Goal: Task Accomplishment & Management: Use online tool/utility

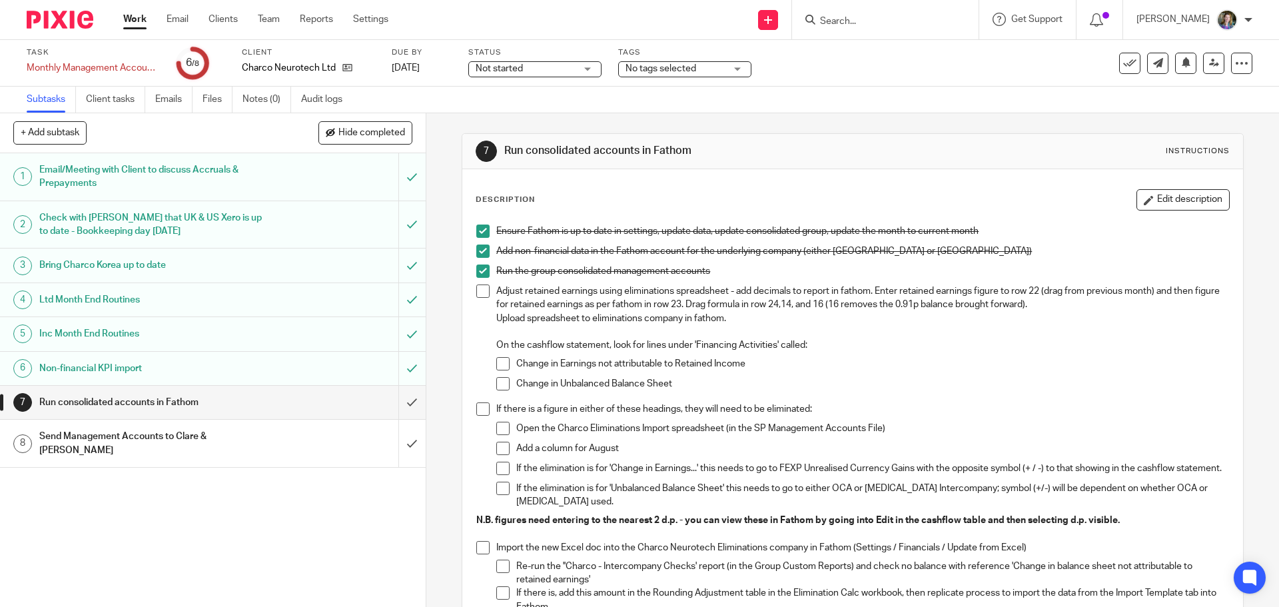
click at [905, 372] on div "Change in Earnings not attributable to Retained Income" at bounding box center [872, 367] width 712 height 20
click at [481, 292] on span at bounding box center [482, 290] width 13 height 13
click at [480, 409] on span at bounding box center [482, 408] width 13 height 13
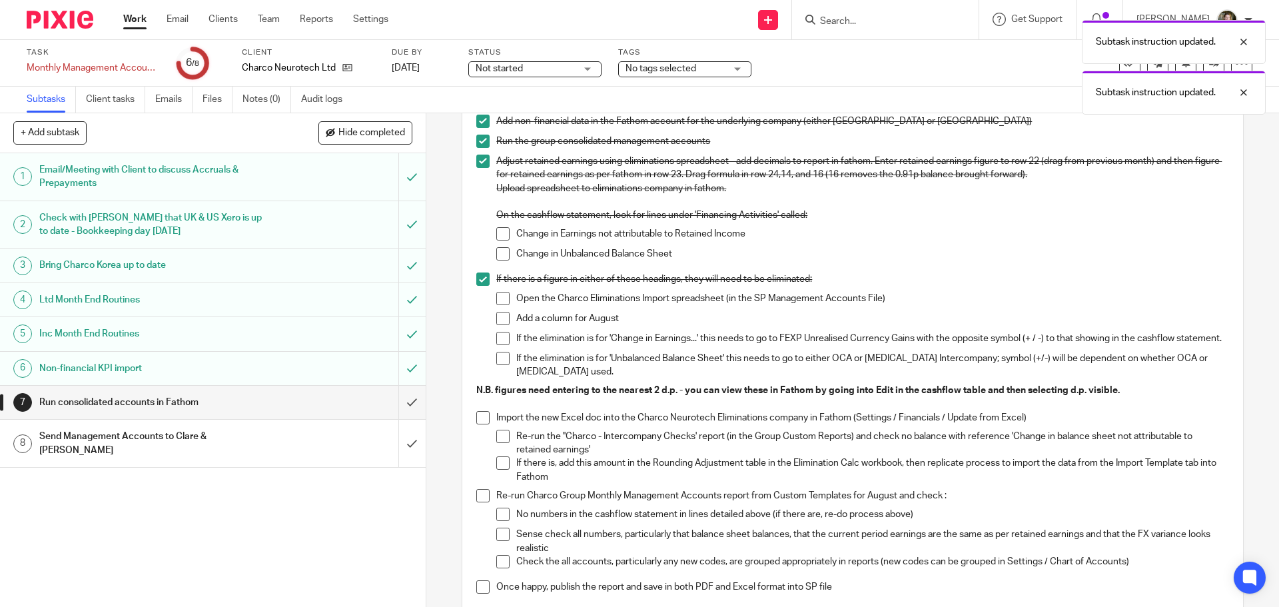
scroll to position [133, 0]
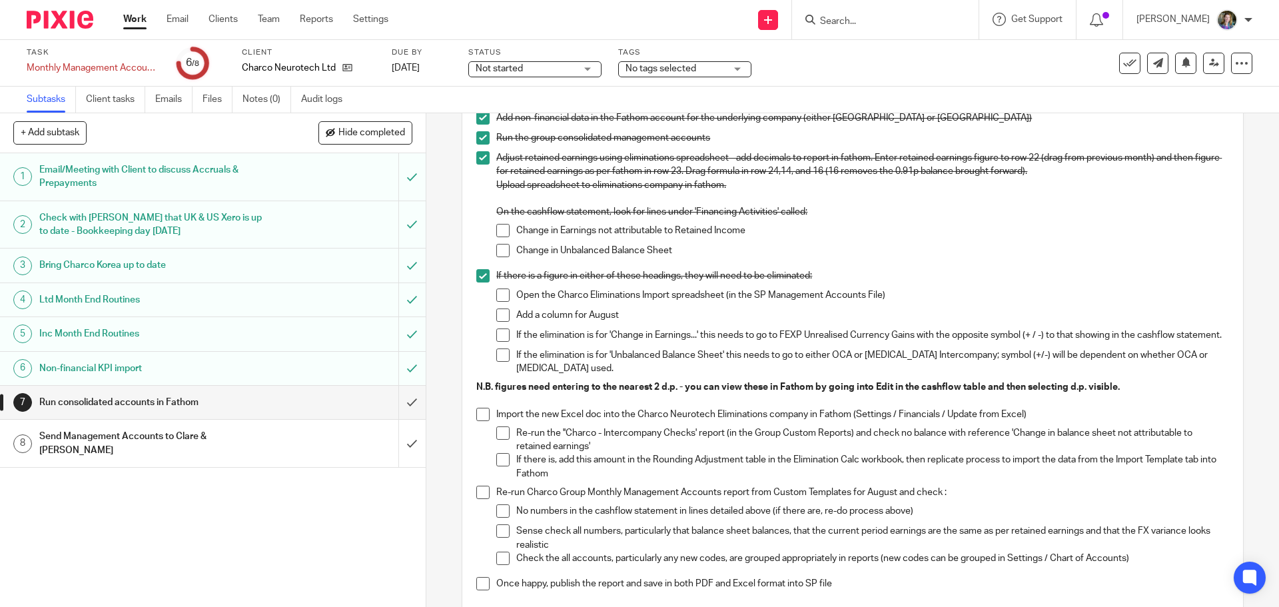
click at [480, 410] on span at bounding box center [482, 414] width 13 height 13
click at [482, 496] on span at bounding box center [482, 492] width 13 height 13
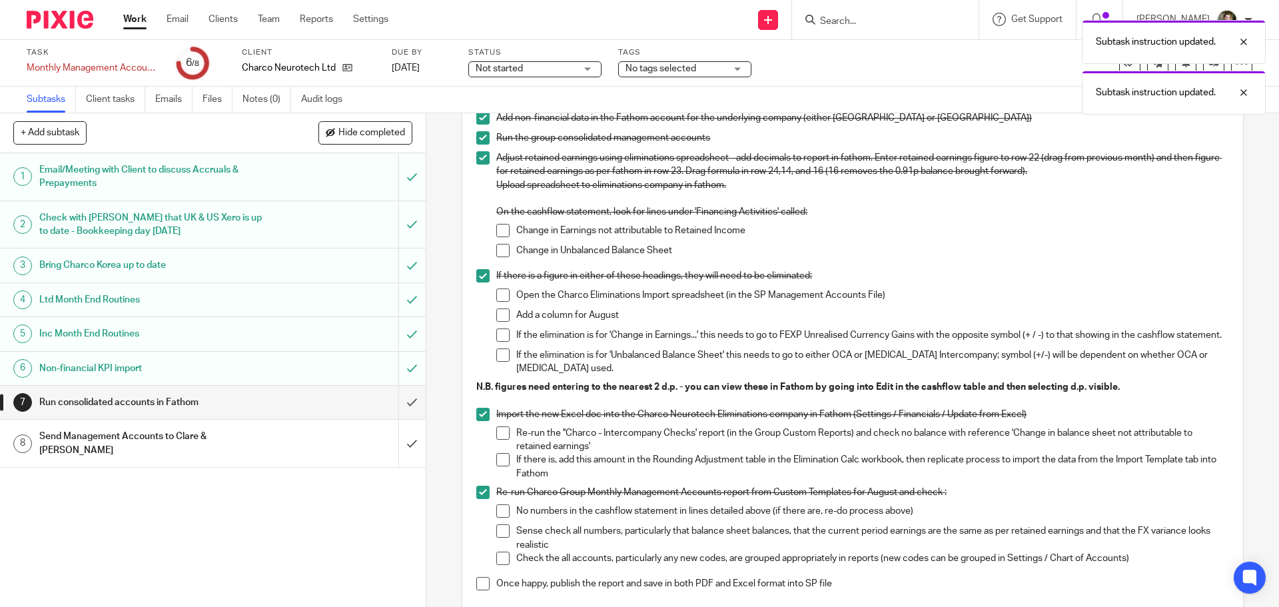
scroll to position [200, 0]
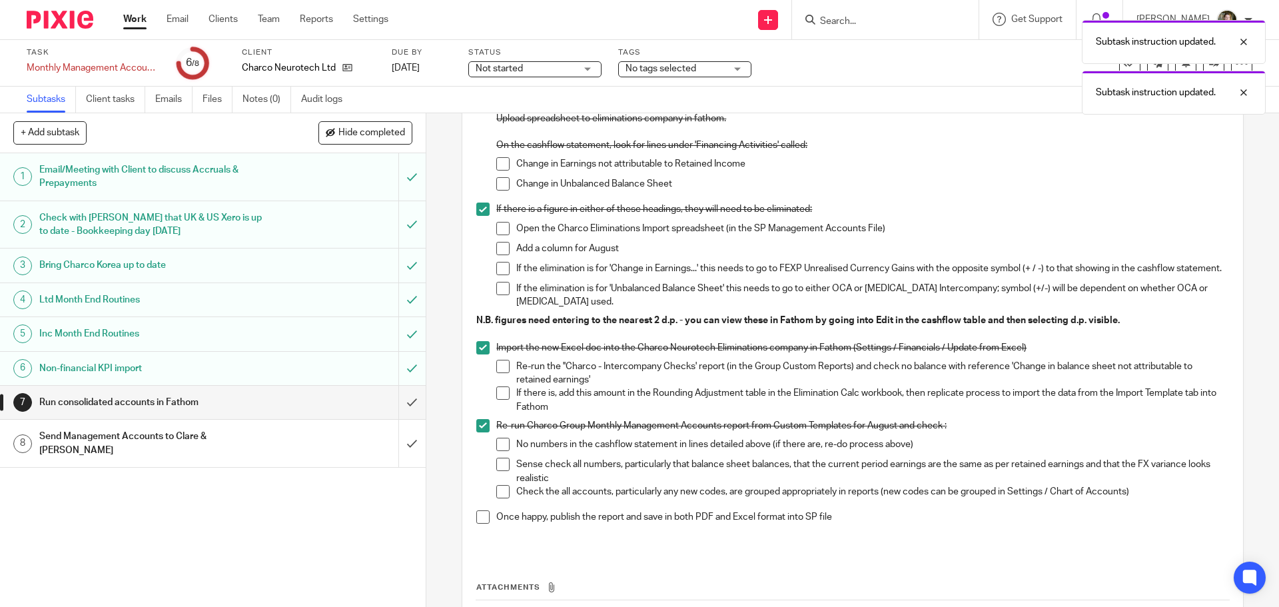
click at [486, 516] on span at bounding box center [482, 516] width 13 height 13
click at [395, 400] on input "submit" at bounding box center [213, 402] width 426 height 33
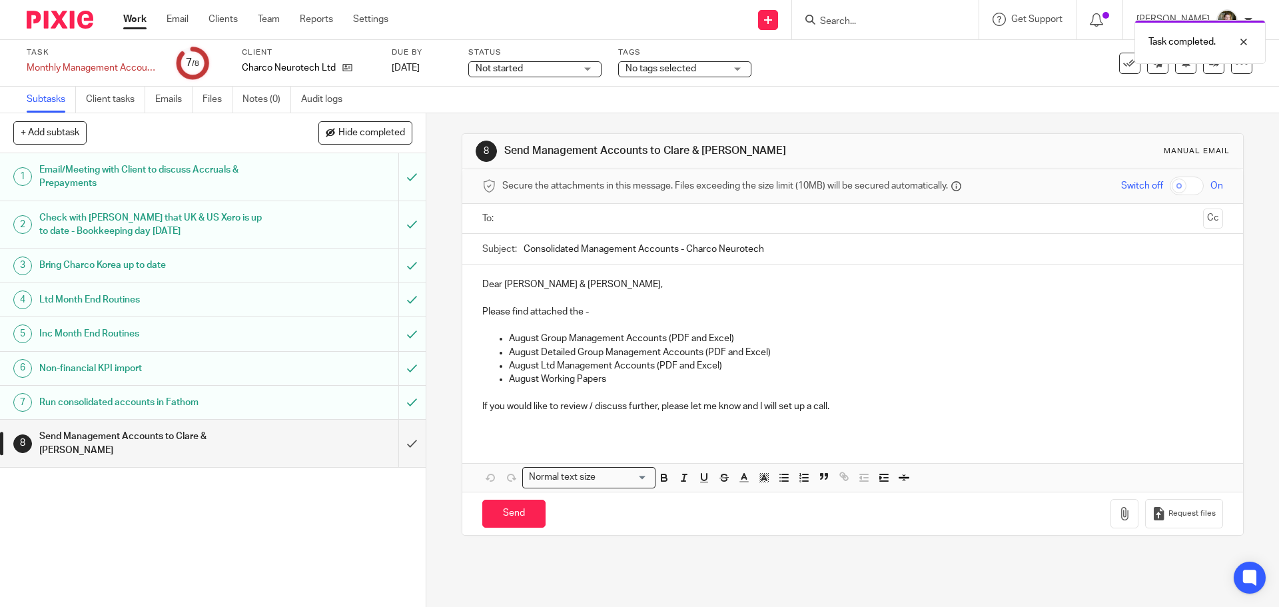
click at [781, 294] on p at bounding box center [852, 297] width 740 height 13
click at [1118, 518] on icon "button" at bounding box center [1124, 513] width 13 height 13
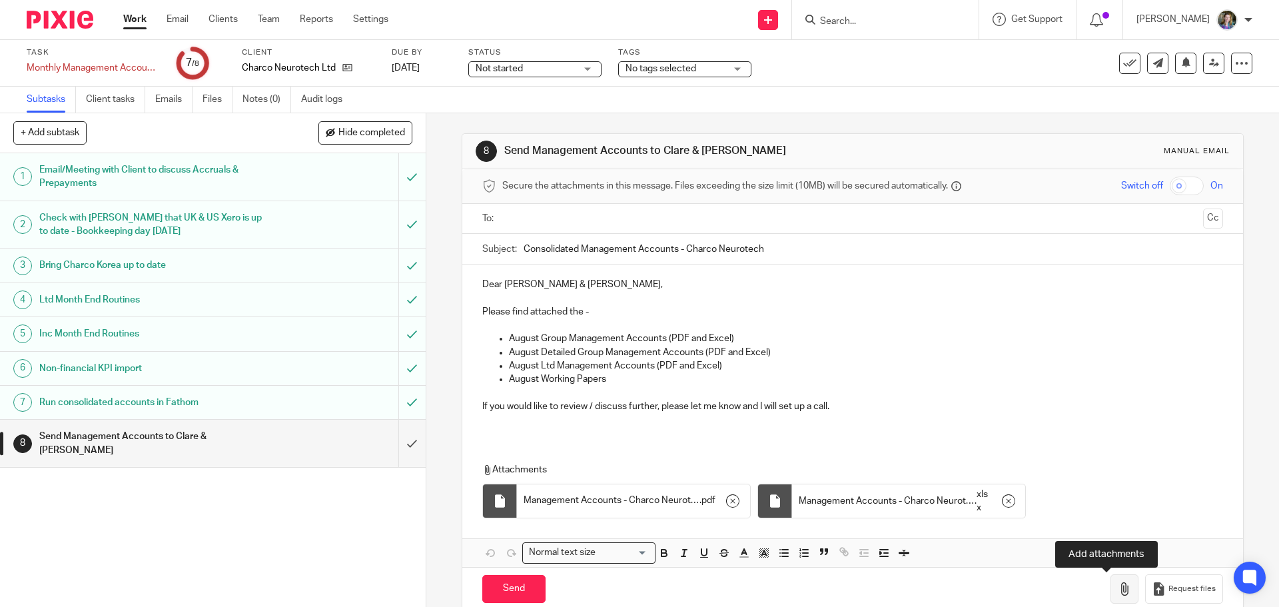
click at [1110, 597] on button "button" at bounding box center [1124, 589] width 28 height 30
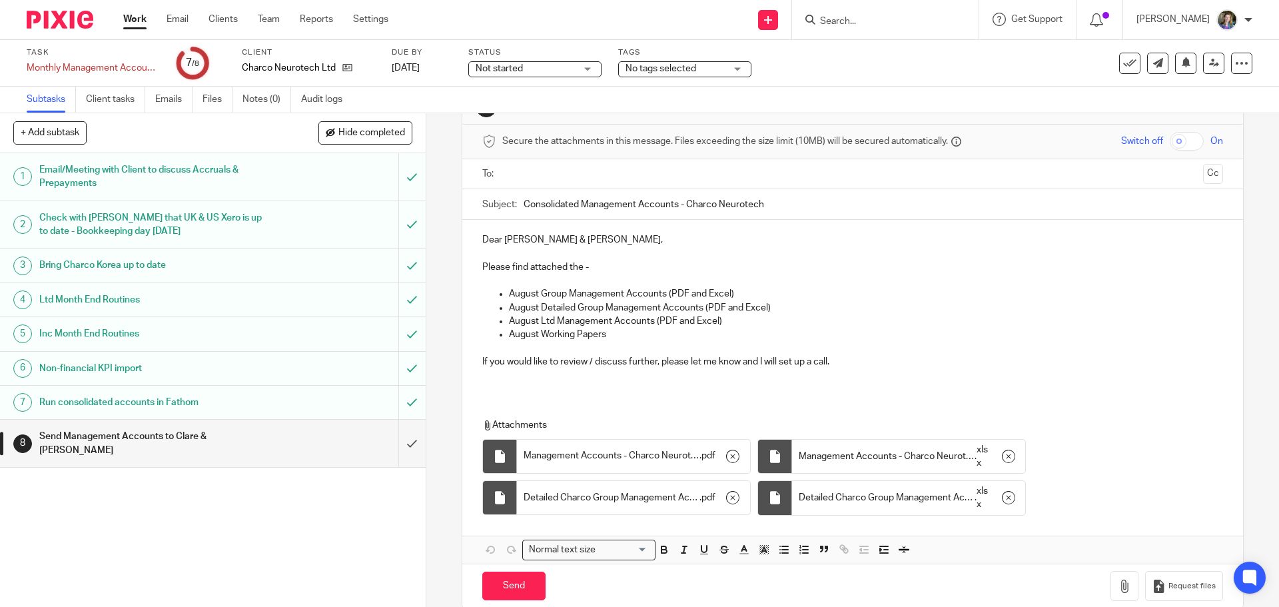
scroll to position [66, 0]
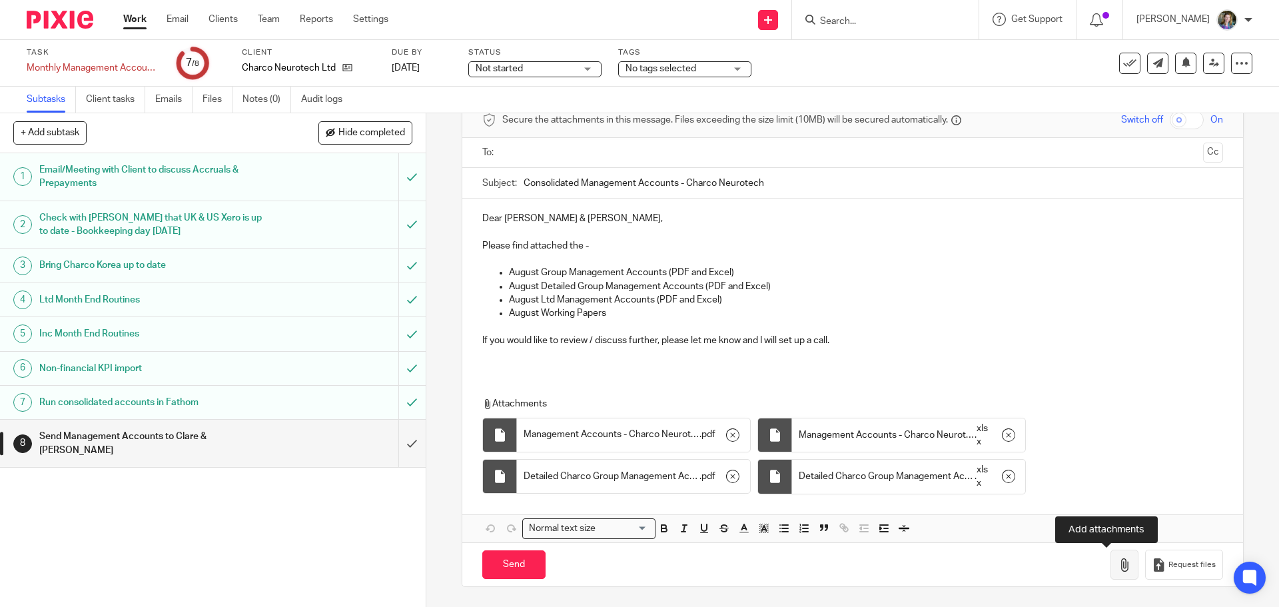
click at [1118, 567] on icon "button" at bounding box center [1124, 564] width 13 height 13
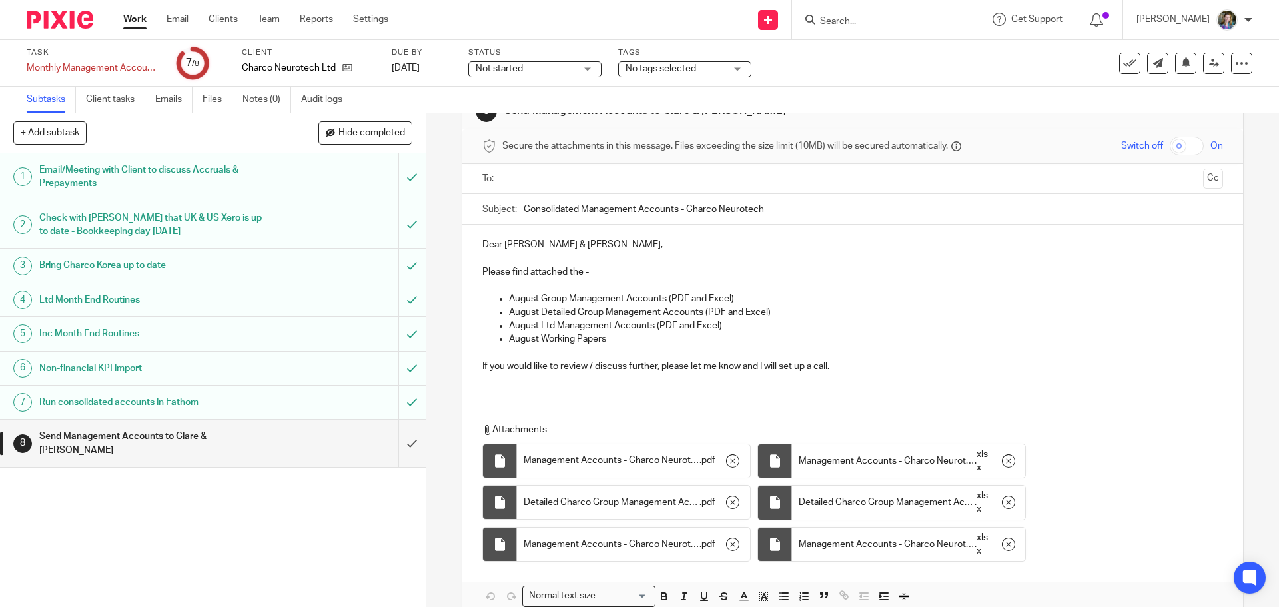
scroll to position [108, 0]
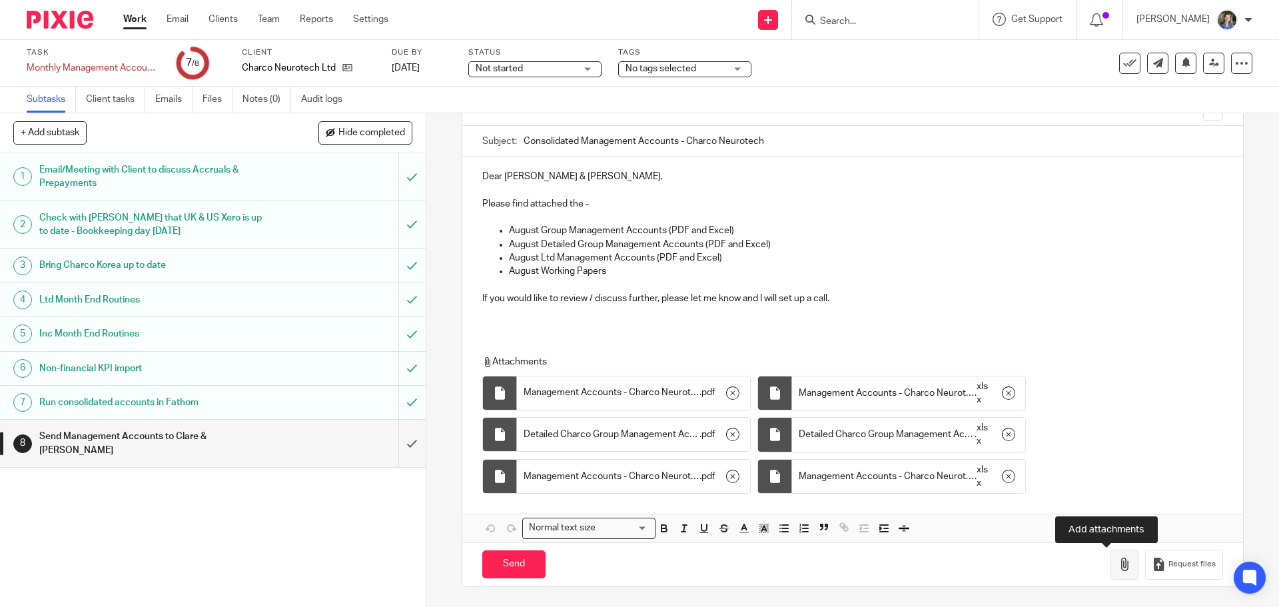
click at [1118, 570] on icon "button" at bounding box center [1124, 564] width 13 height 13
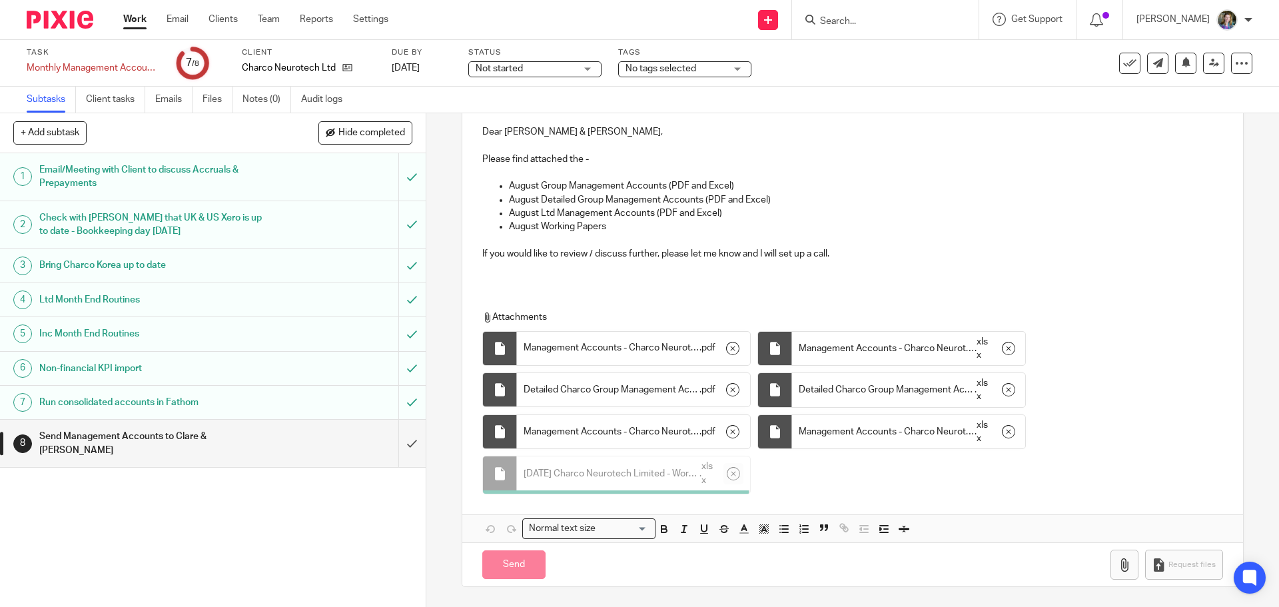
scroll to position [149, 0]
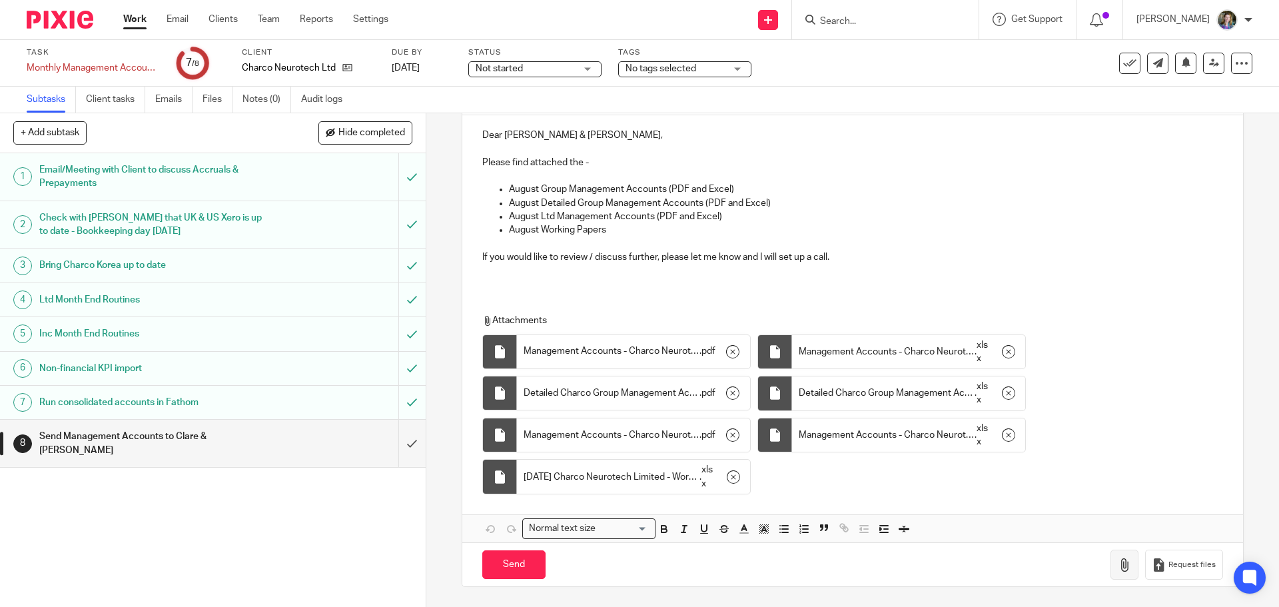
click at [1118, 566] on icon "button" at bounding box center [1124, 564] width 13 height 13
click at [1103, 412] on div "Attachments Management Accounts - Charco Neurotech Group ([DATE]) . pdf Managem…" at bounding box center [839, 407] width 715 height 187
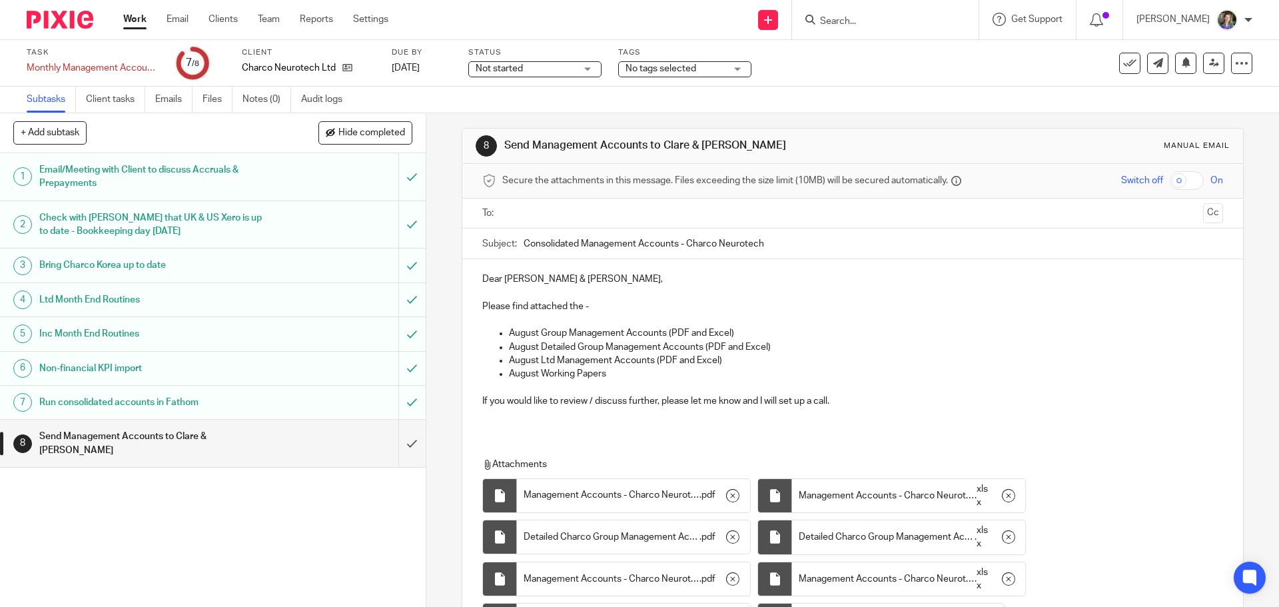
scroll to position [0, 0]
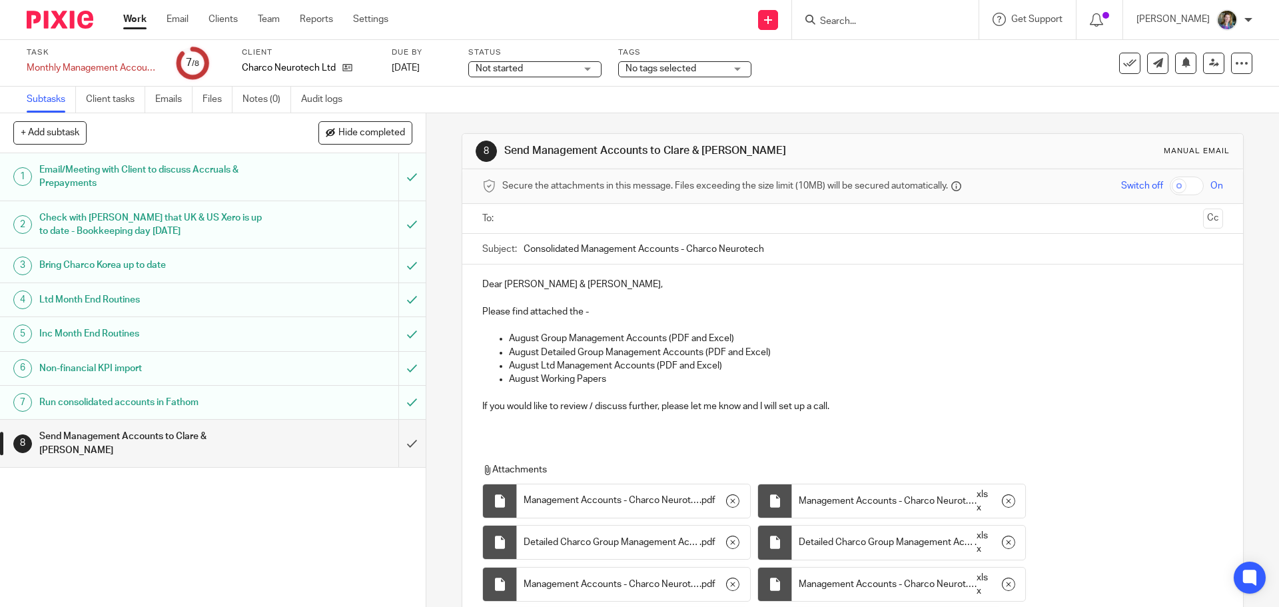
click at [638, 426] on p at bounding box center [852, 419] width 740 height 13
click at [620, 435] on div "Dear [PERSON_NAME] & [PERSON_NAME], Please find attached the - August Group Man…" at bounding box center [852, 350] width 780 height 172
click at [590, 433] on div "Dear [PERSON_NAME] & [PERSON_NAME], Please find attached the - August Group Man…" at bounding box center [852, 350] width 780 height 172
click at [857, 406] on p "If you would like to review / discuss further, please let me know and I will se…" at bounding box center [852, 406] width 740 height 13
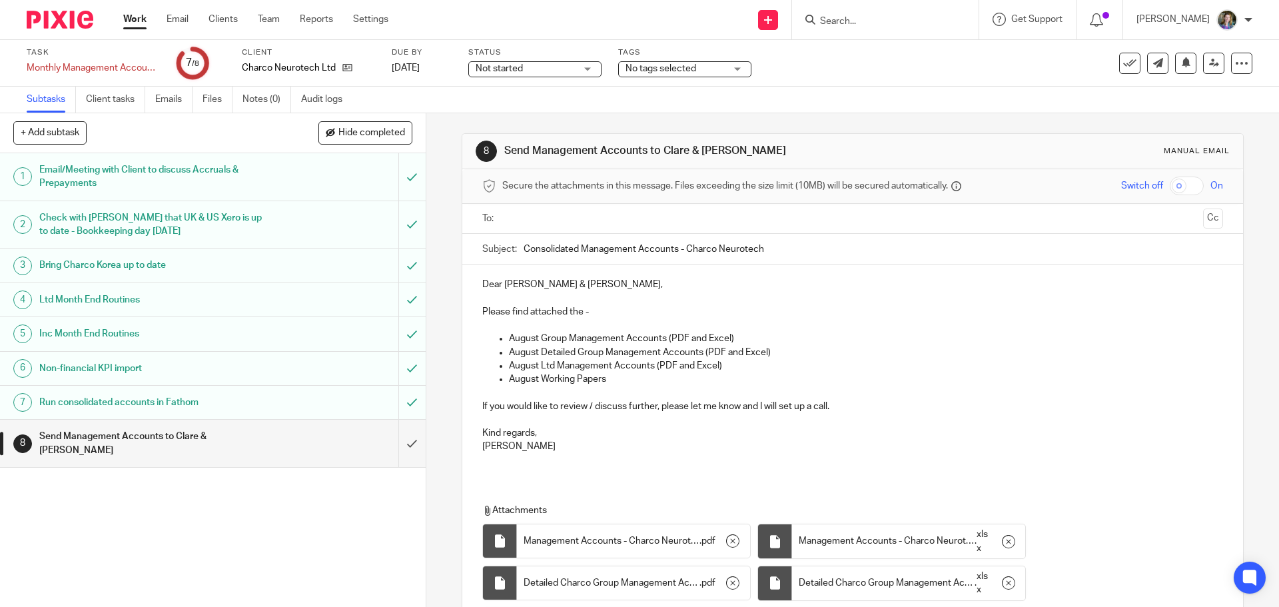
click at [719, 432] on p "Kind regards," at bounding box center [852, 432] width 740 height 13
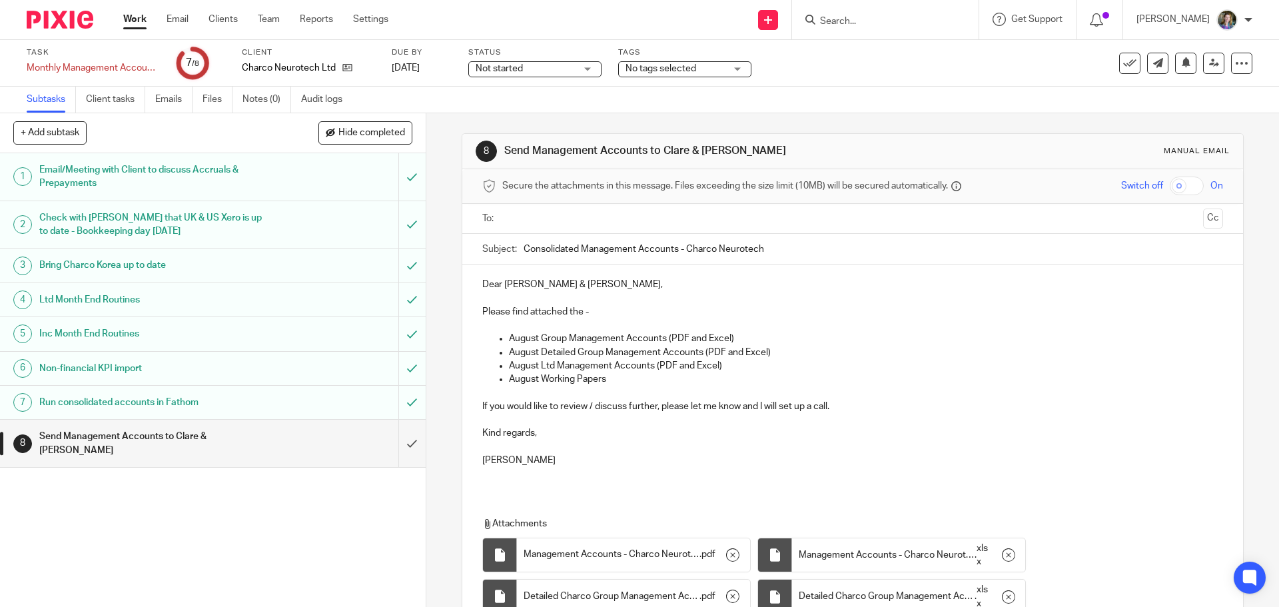
click at [602, 466] on div "Dear [PERSON_NAME] & [PERSON_NAME], Please find attached the - August Group Man…" at bounding box center [852, 377] width 780 height 226
click at [600, 489] on div "Dear [PERSON_NAME] & [PERSON_NAME], Please find attached the - August Group Man…" at bounding box center [852, 377] width 780 height 226
click at [590, 312] on p "Please find attached the -" at bounding box center [852, 311] width 740 height 13
click at [778, 342] on p "August Group Management Accounts (PDF and Excel)" at bounding box center [865, 338] width 713 height 13
click at [604, 218] on input "text" at bounding box center [852, 218] width 690 height 15
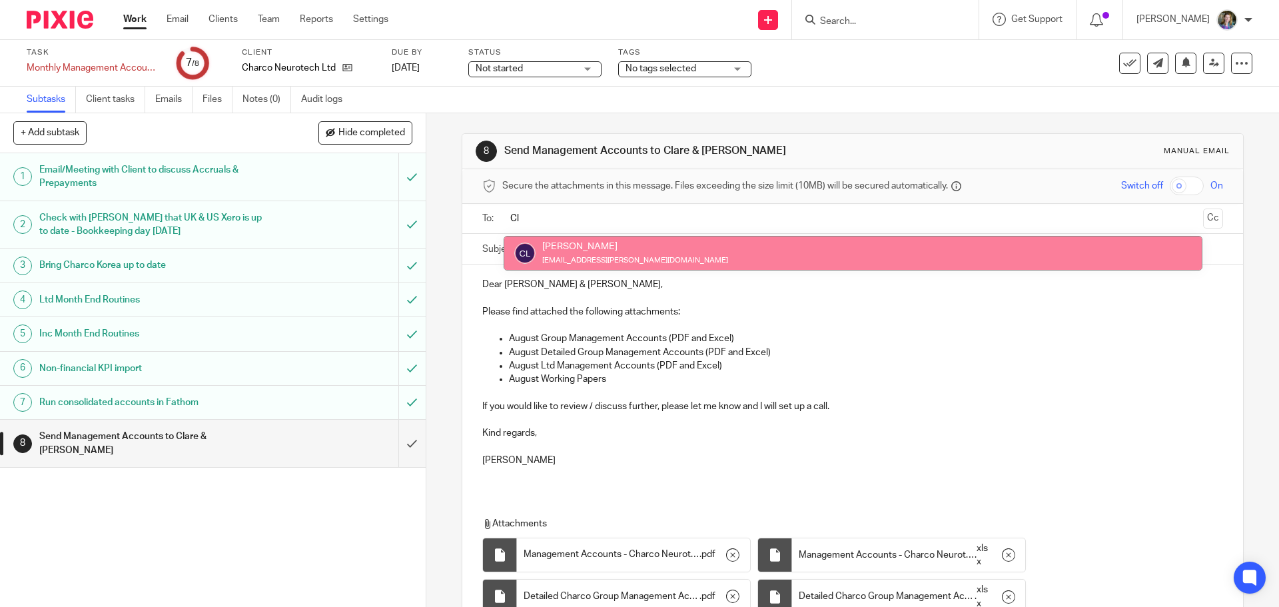
type input "Cl"
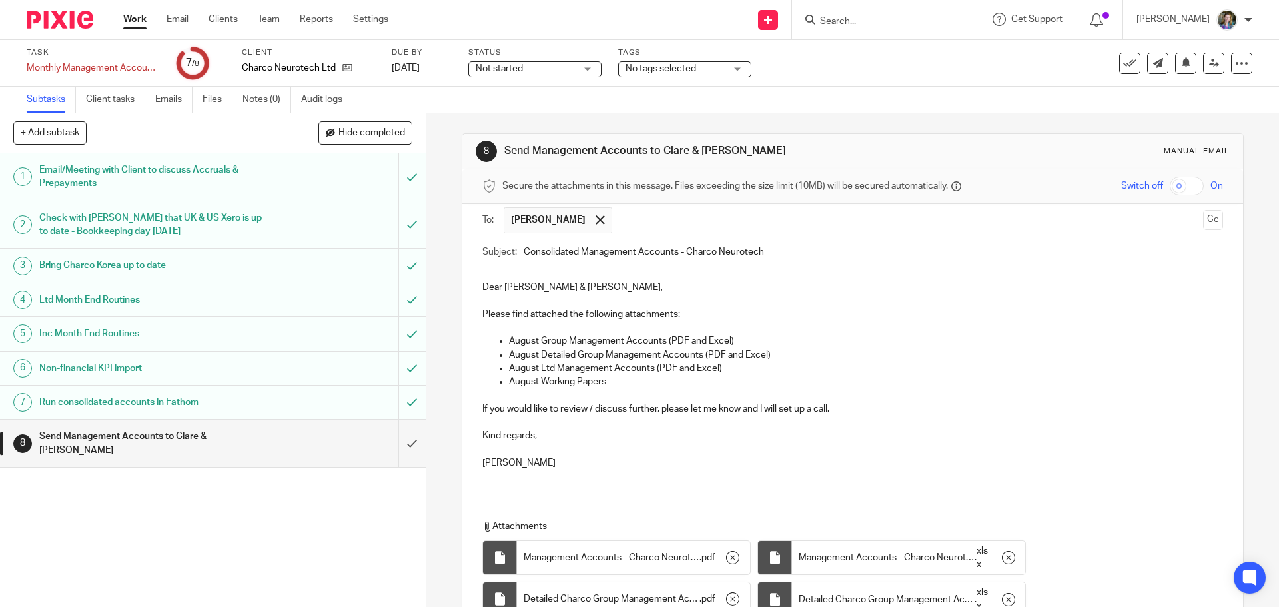
click at [699, 226] on input "text" at bounding box center [908, 220] width 579 height 26
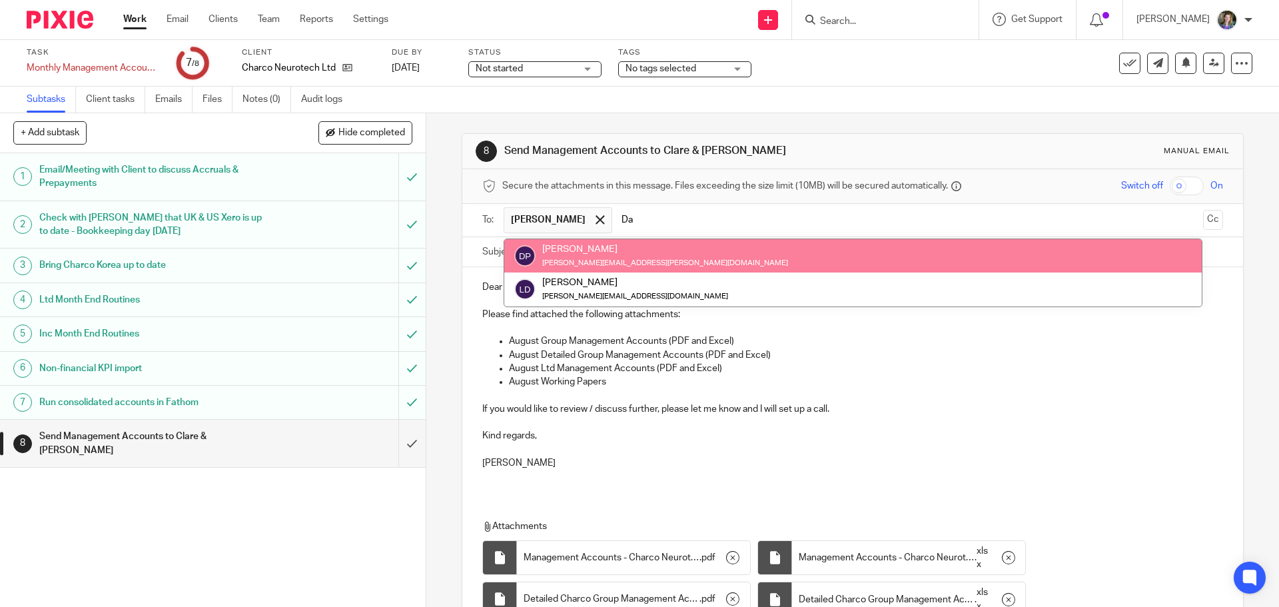
type input "Da"
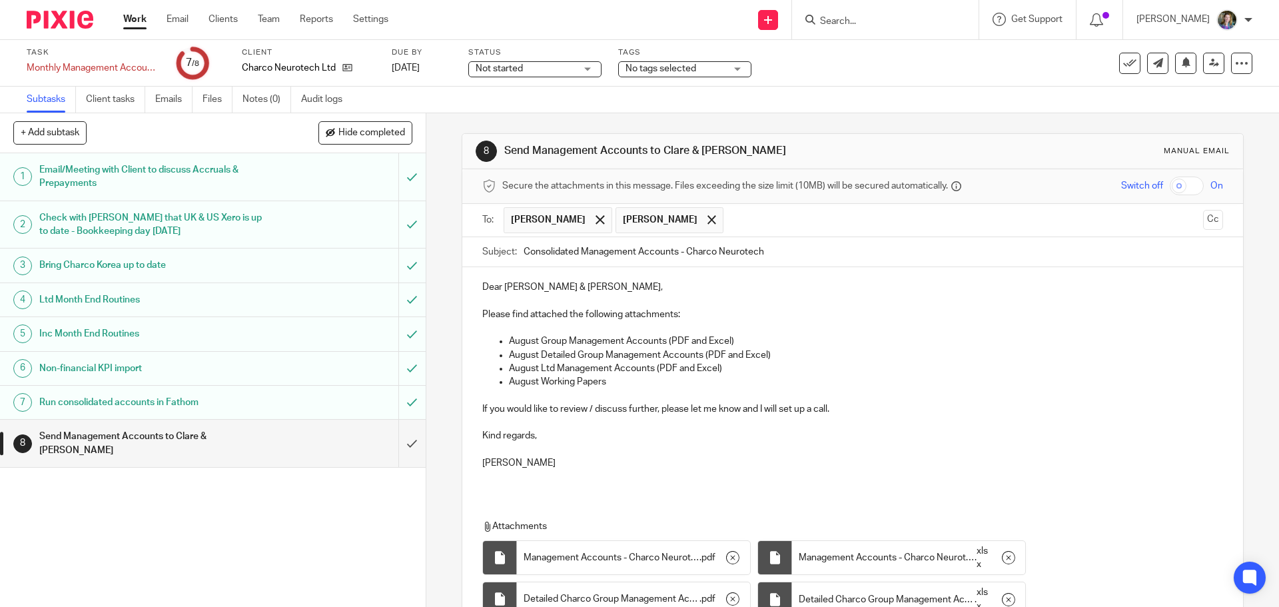
click at [830, 377] on p "August Working Papers" at bounding box center [865, 381] width 713 height 13
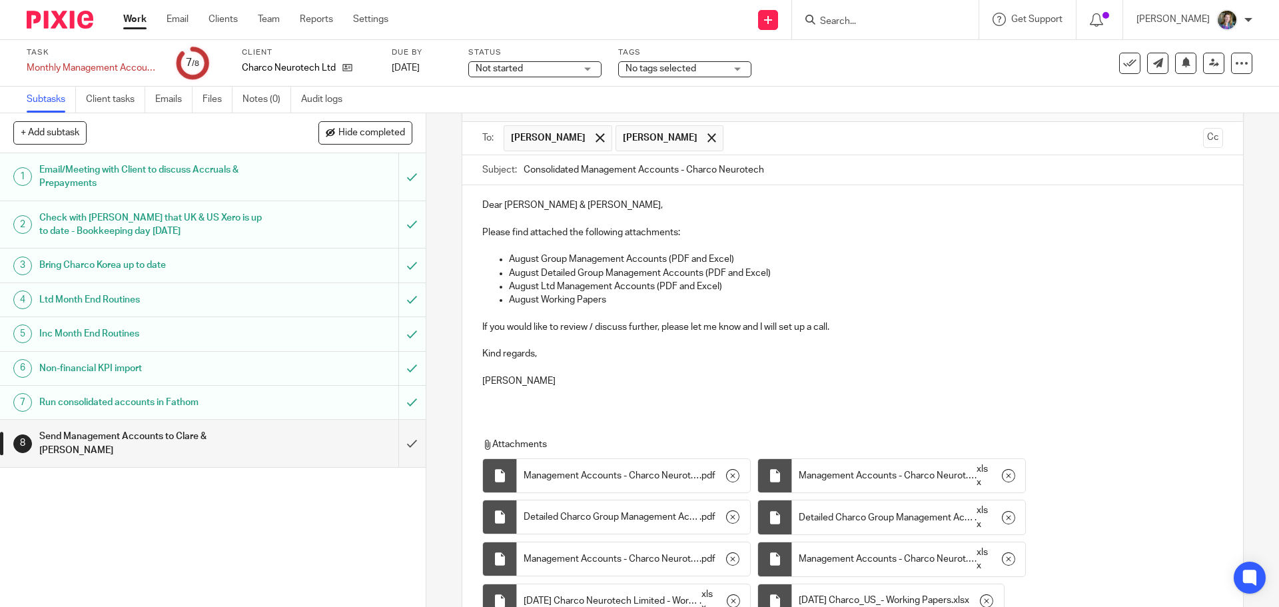
scroll to position [206, 0]
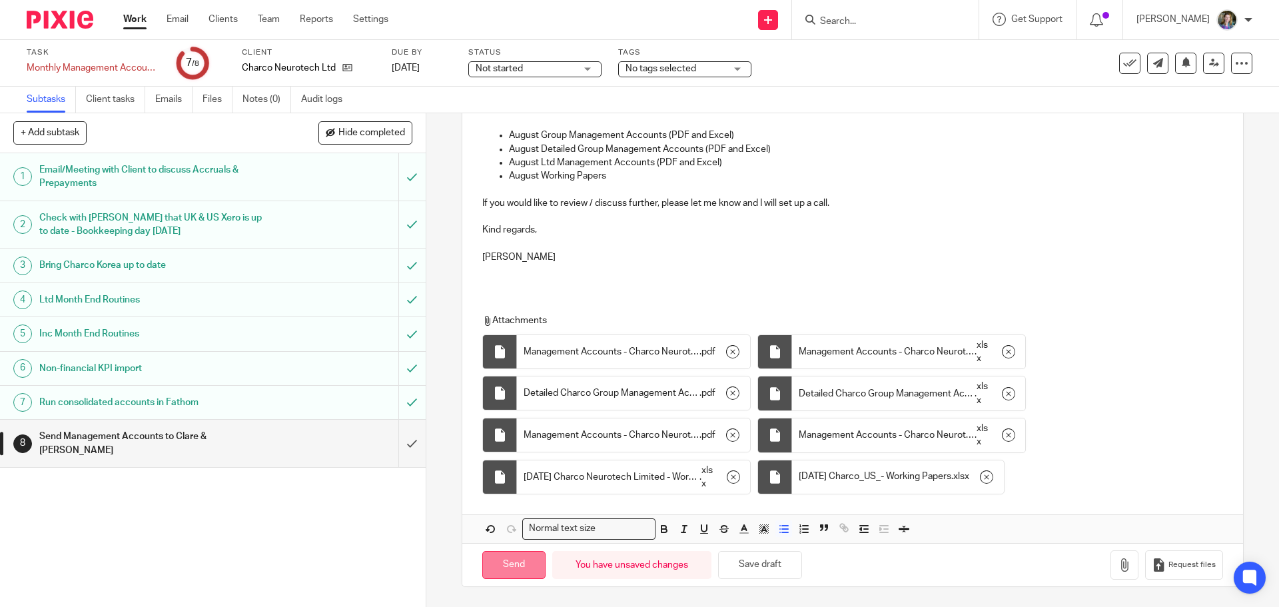
click at [520, 563] on input "Send" at bounding box center [513, 565] width 63 height 29
type input "Sent"
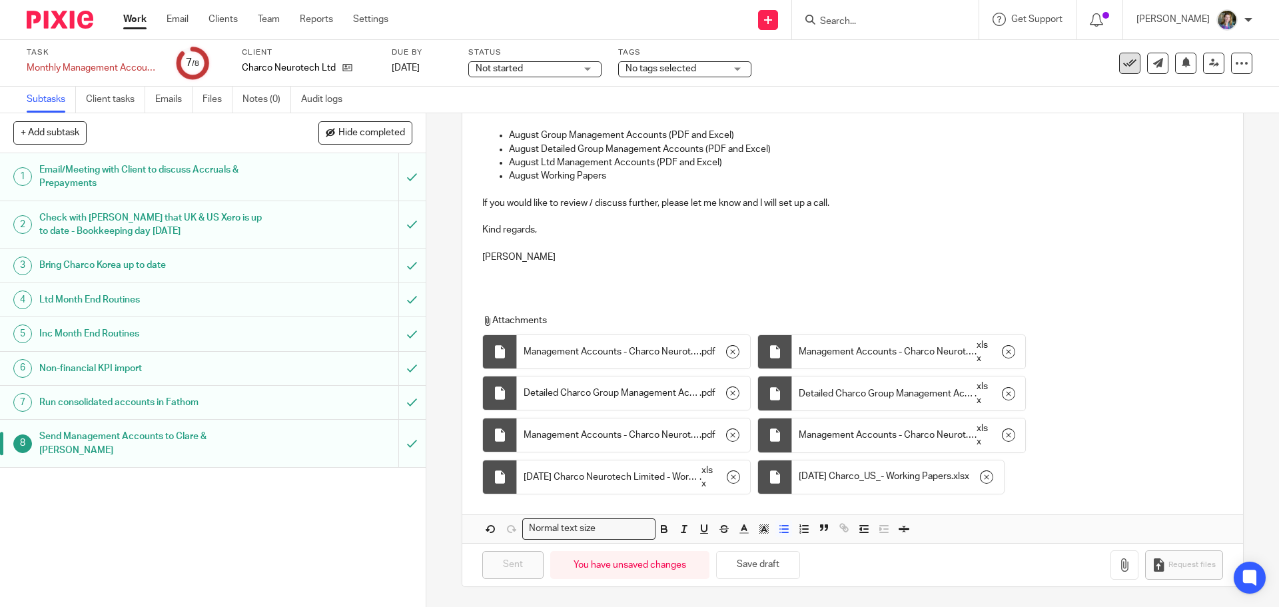
click at [1123, 59] on icon at bounding box center [1129, 63] width 13 height 13
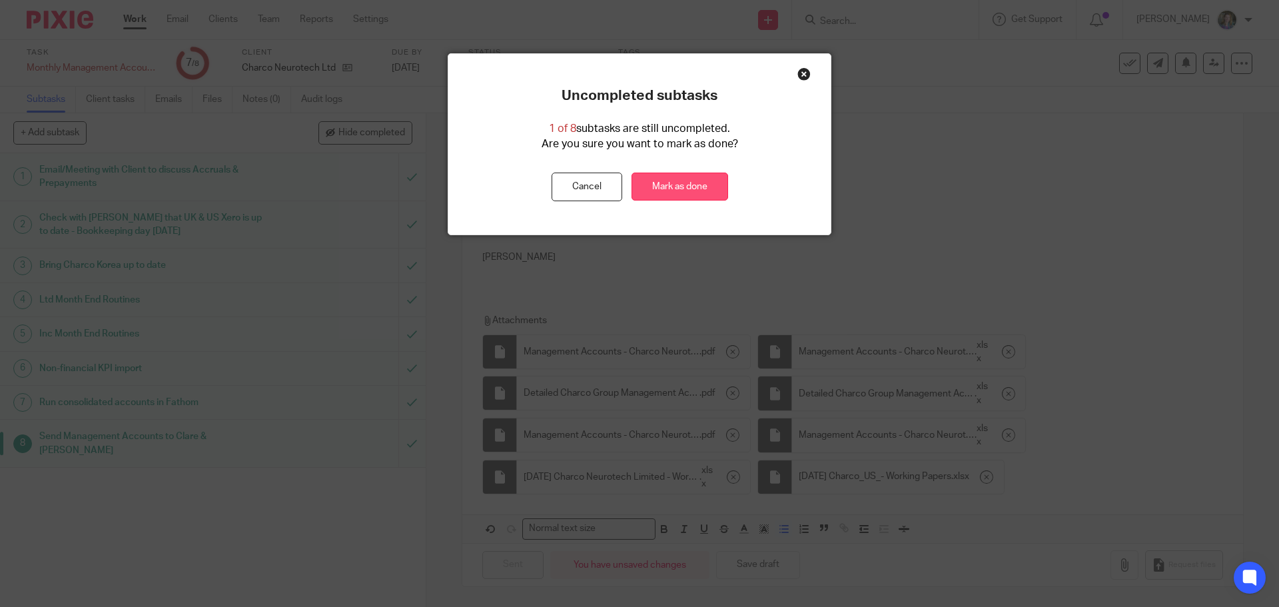
click at [676, 180] on link "Mark as done" at bounding box center [680, 187] width 97 height 29
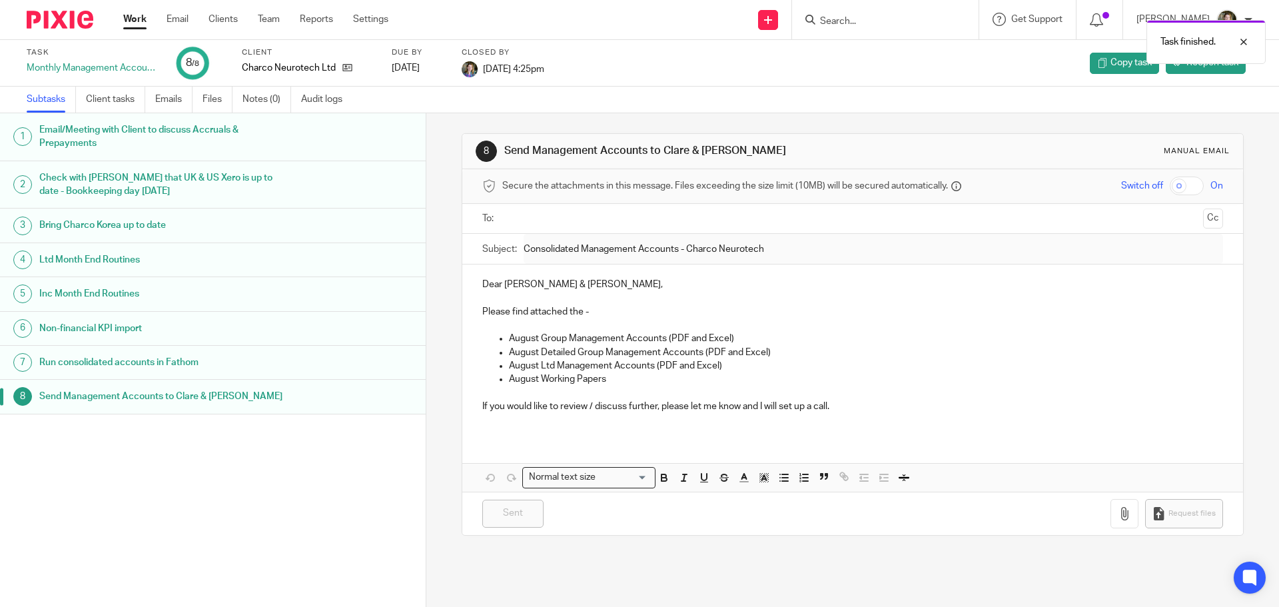
click at [126, 17] on link "Work" at bounding box center [134, 19] width 23 height 13
